Goal: Register for event/course

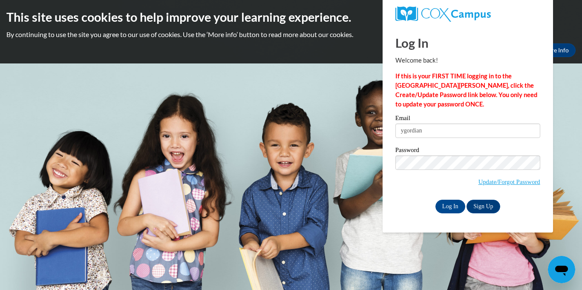
type input "ygordian@lccaa.net"
click at [448, 205] on input "Log In" at bounding box center [450, 207] width 30 height 14
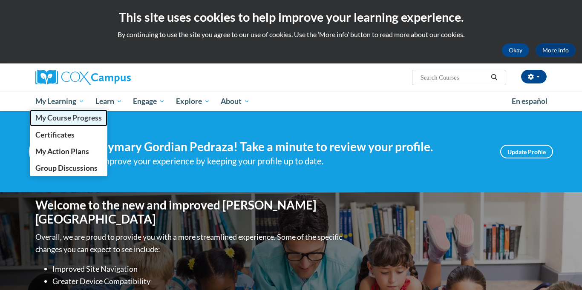
click at [69, 109] on link "My Course Progress" at bounding box center [68, 117] width 77 height 17
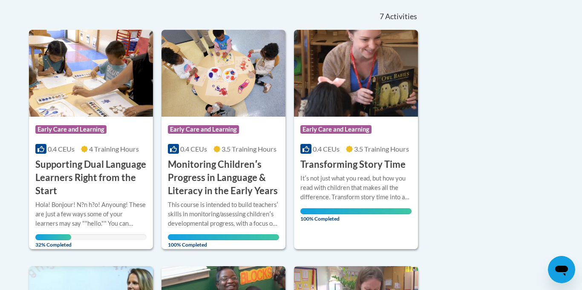
scroll to position [193, 0]
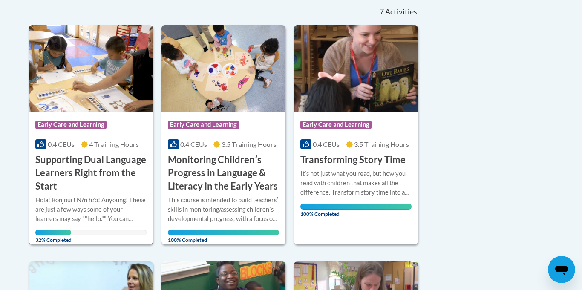
click at [100, 143] on span "4 Training Hours" at bounding box center [114, 144] width 50 height 8
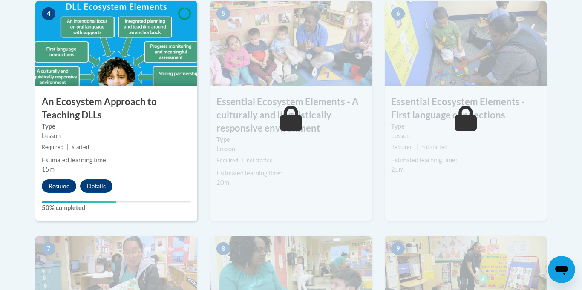
drag, startPoint x: 581, startPoint y: 37, endPoint x: 566, endPoint y: 153, distance: 117.7
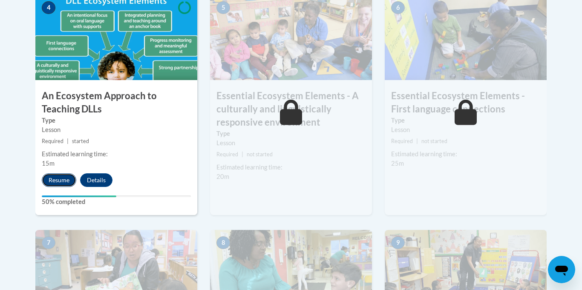
click at [51, 183] on button "Resume" at bounding box center [59, 180] width 34 height 14
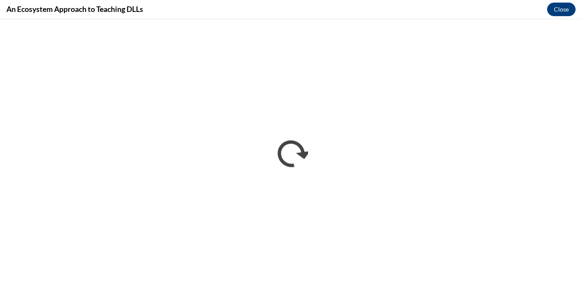
scroll to position [0, 0]
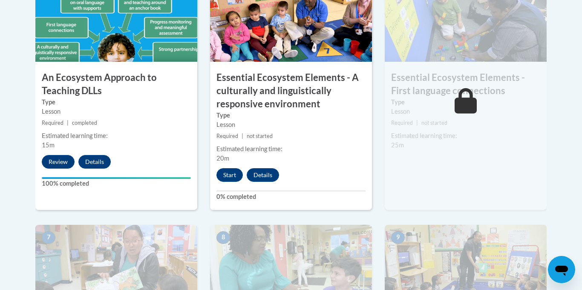
scroll to position [672, 0]
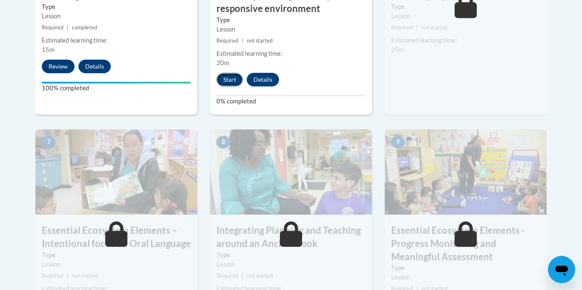
click at [227, 82] on button "Start" at bounding box center [229, 80] width 26 height 14
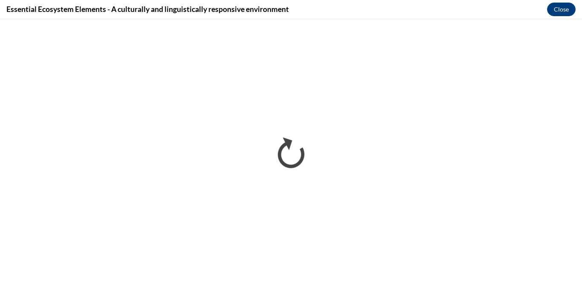
scroll to position [0, 0]
